Goal: Find specific page/section: Locate a particular part of the current website

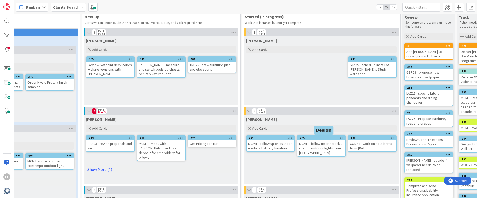
scroll to position [11, 200]
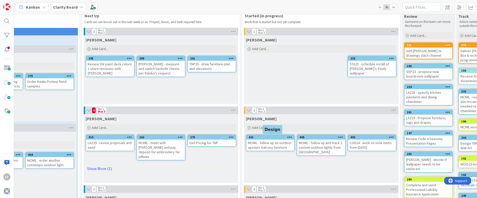
click at [270, 136] on div "421" at bounding box center [272, 138] width 46 height 4
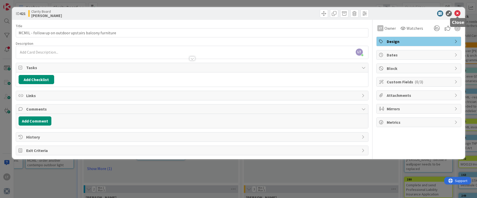
drag, startPoint x: 458, startPoint y: 12, endPoint x: 460, endPoint y: 9, distance: 3.9
click at [458, 12] on icon at bounding box center [458, 13] width 6 height 6
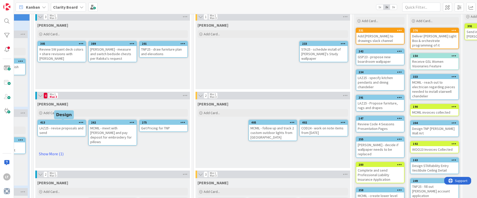
click at [68, 122] on div "413" at bounding box center [63, 123] width 46 height 4
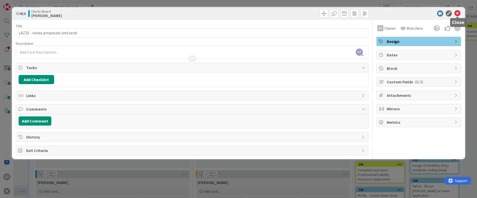
click at [458, 12] on icon at bounding box center [458, 13] width 6 height 6
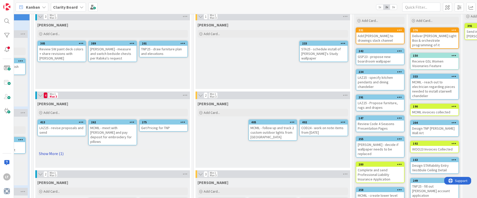
click at [50, 150] on link "Show More (1)" at bounding box center [112, 154] width 151 height 8
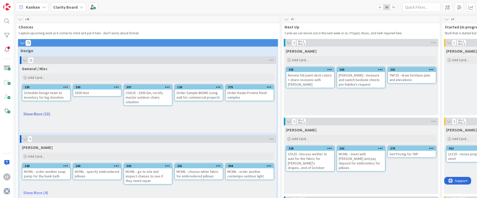
click at [35, 114] on link "Show More (10)" at bounding box center [148, 114] width 252 height 8
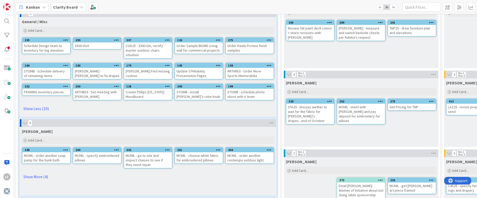
scroll to position [63, 0]
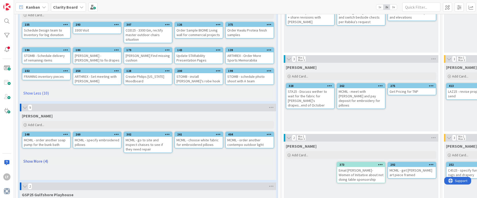
click at [32, 161] on link "Show More (4)" at bounding box center [148, 161] width 252 height 8
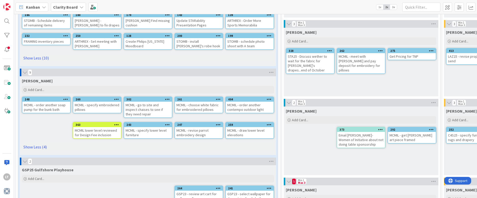
scroll to position [98, 0]
click at [325, 61] on div "STA25 - Discuss wether to wait for the fabric for [PERSON_NAME]'s drapes...end …" at bounding box center [310, 63] width 48 height 20
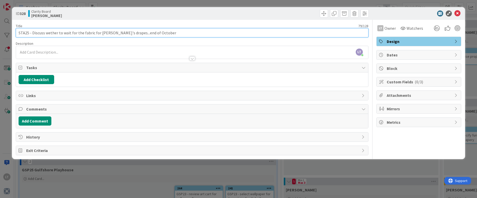
click at [158, 33] on input "STA25 - Discuss wether to wait for the fabric for [PERSON_NAME]'s drapes...end …" at bounding box center [192, 32] width 353 height 9
drag, startPoint x: 227, startPoint y: 34, endPoint x: 119, endPoint y: 33, distance: 108.1
click at [119, 33] on input "STA25 - Discuss wether to wait for the fabric for [PERSON_NAME]'s drapes...end …" at bounding box center [192, 32] width 353 height 9
click at [92, 33] on input "STA25 - Discuss wether to wait for the fabric for [PERSON_NAME]'s drapes." at bounding box center [192, 32] width 353 height 9
drag, startPoint x: 120, startPoint y: 33, endPoint x: 107, endPoint y: 32, distance: 13.0
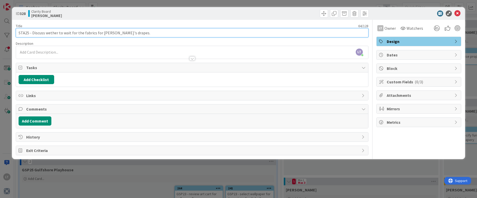
click at [107, 32] on input "STA25 - Discuss wether to wait for the fabrics for [PERSON_NAME]'s drapes." at bounding box center [192, 32] width 353 height 9
type input "STA25 - Discuss wether to wait for the fabrics for [PERSON_NAME]'s room."
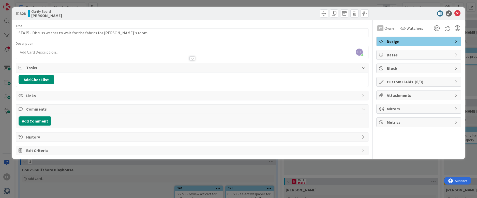
click at [71, 51] on div "LT [PERSON_NAME] just joined" at bounding box center [192, 52] width 352 height 13
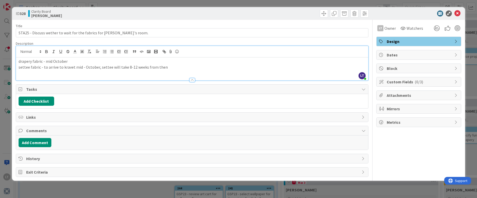
drag, startPoint x: 408, startPoint y: 11, endPoint x: 415, endPoint y: 8, distance: 8.0
click at [408, 10] on div at bounding box center [416, 13] width 90 height 6
click at [458, 13] on icon at bounding box center [458, 13] width 6 height 6
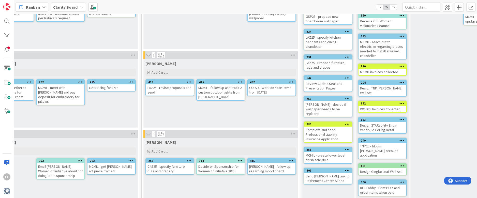
scroll to position [71, 301]
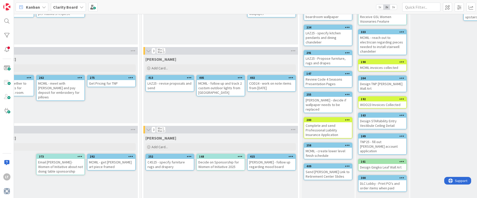
click at [367, 196] on link "Show More (1)" at bounding box center [382, 200] width 49 height 8
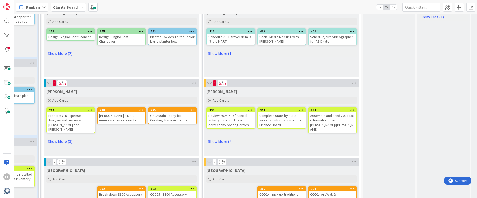
scroll to position [275, 240]
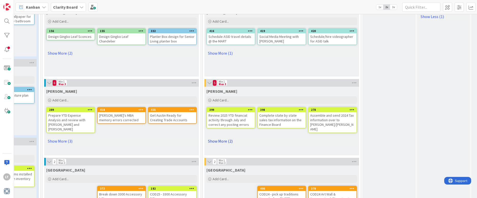
click at [216, 137] on link "Show More (2)" at bounding box center [282, 141] width 151 height 8
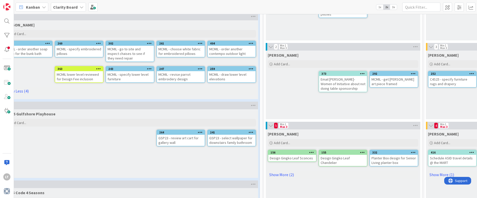
scroll to position [154, 19]
